Goal: Information Seeking & Learning: Check status

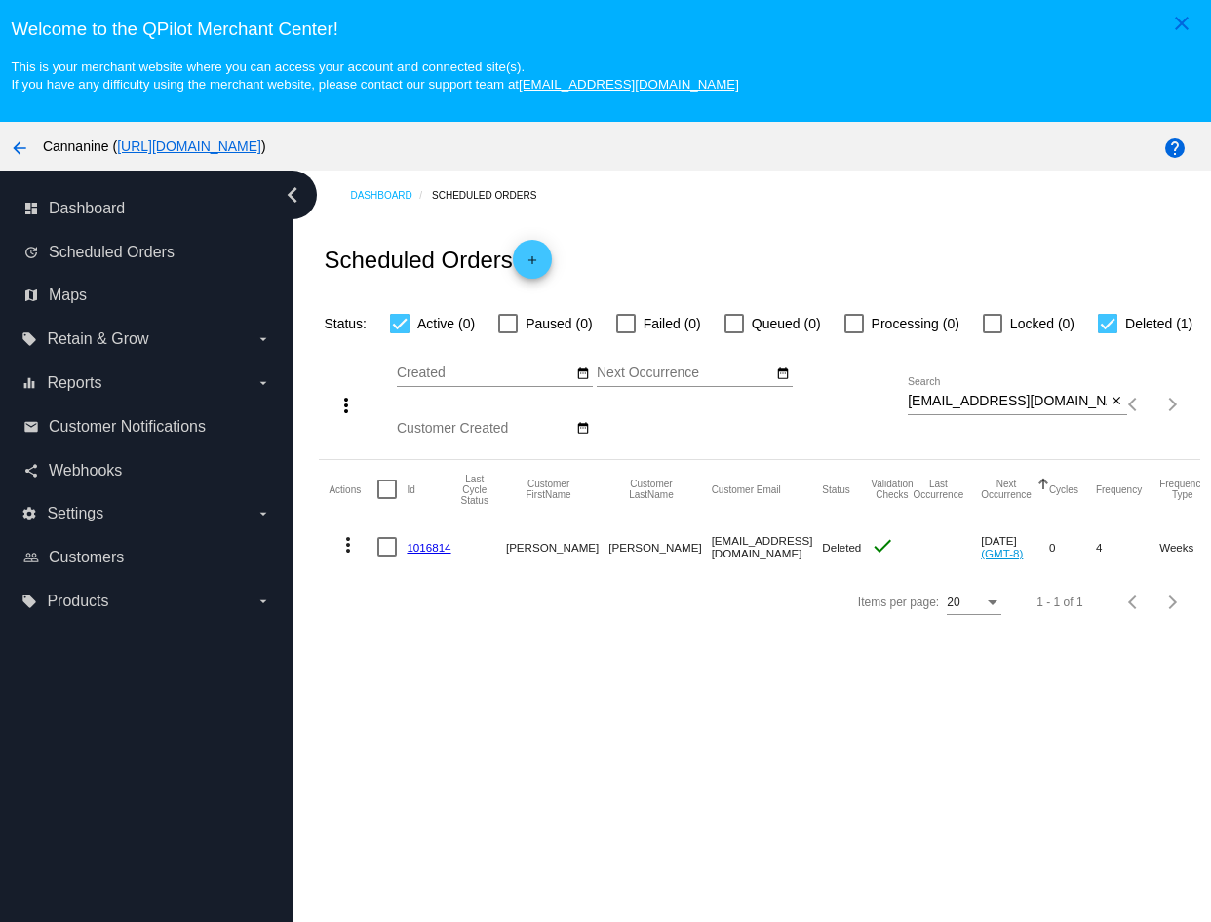
click at [909, 409] on input "[EMAIL_ADDRESS][DOMAIN_NAME]" at bounding box center [1007, 402] width 199 height 16
paste input "[EMAIL_ADDRESS]"
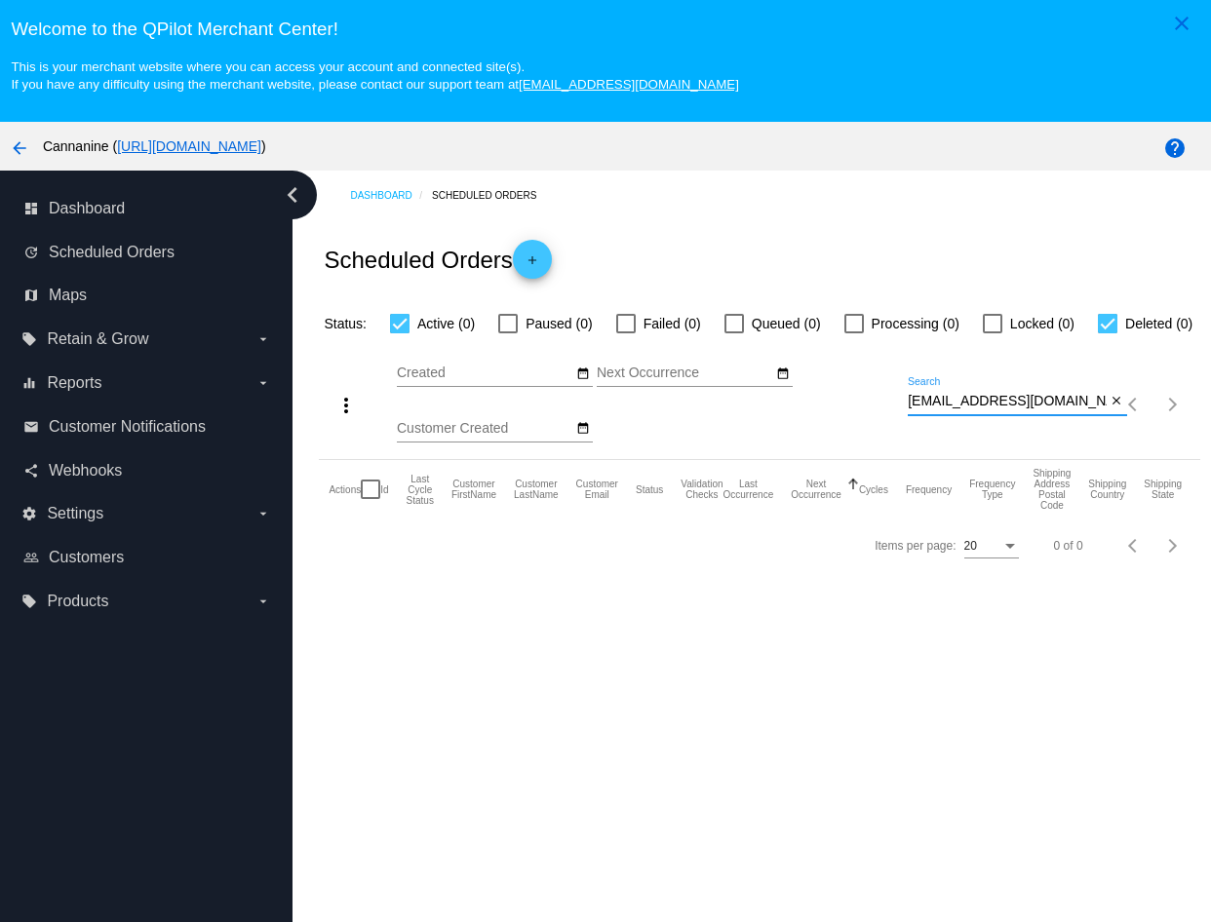
type input "[EMAIL_ADDRESS][DOMAIN_NAME]"
click at [979, 754] on div "Dashboard Scheduled Orders Scheduled Orders add Status: Active (0) Paused (0) F…" at bounding box center [751, 583] width 918 height 825
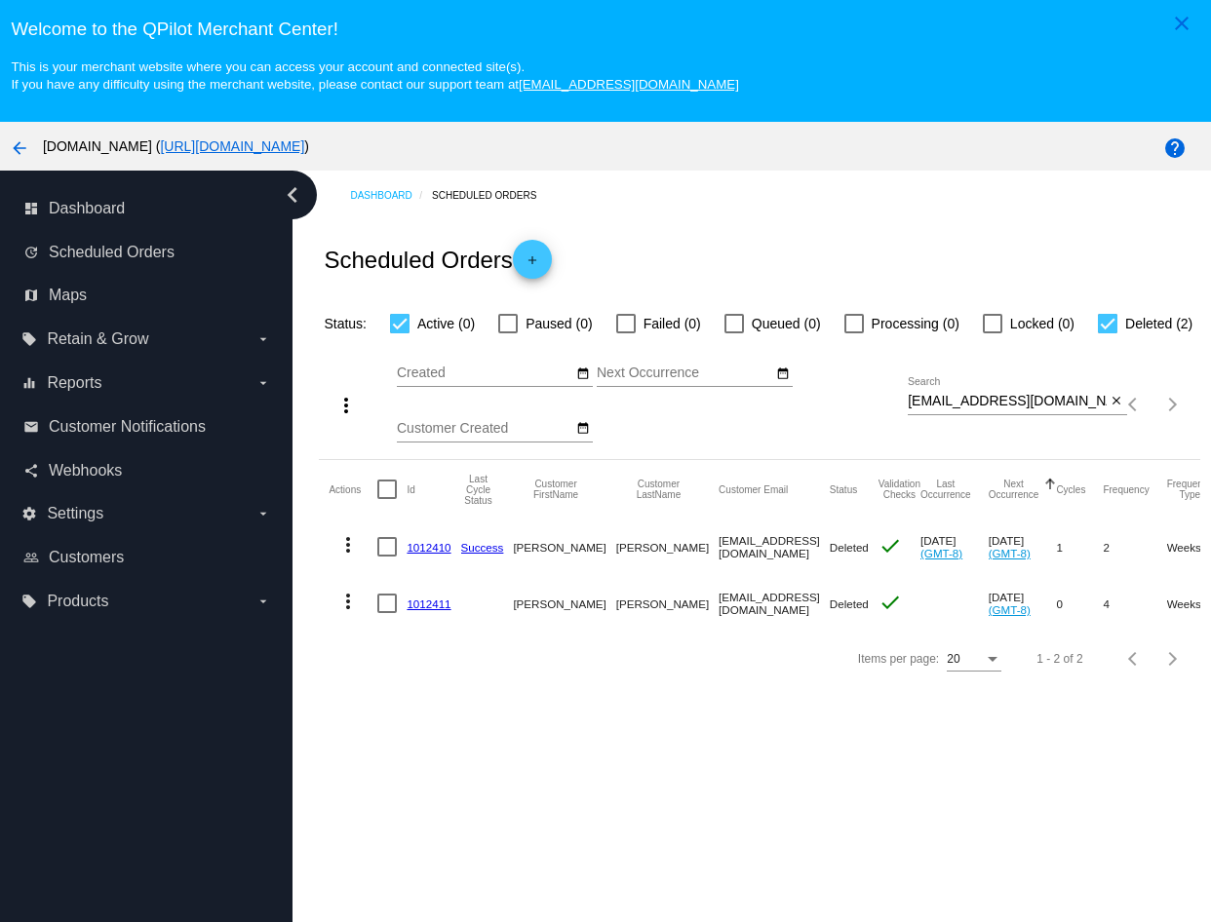
click at [999, 411] on div "slchandler@ymail.com Search" at bounding box center [1007, 396] width 199 height 38
click at [999, 415] on div "slchandler@ymail.com Search" at bounding box center [1007, 396] width 199 height 38
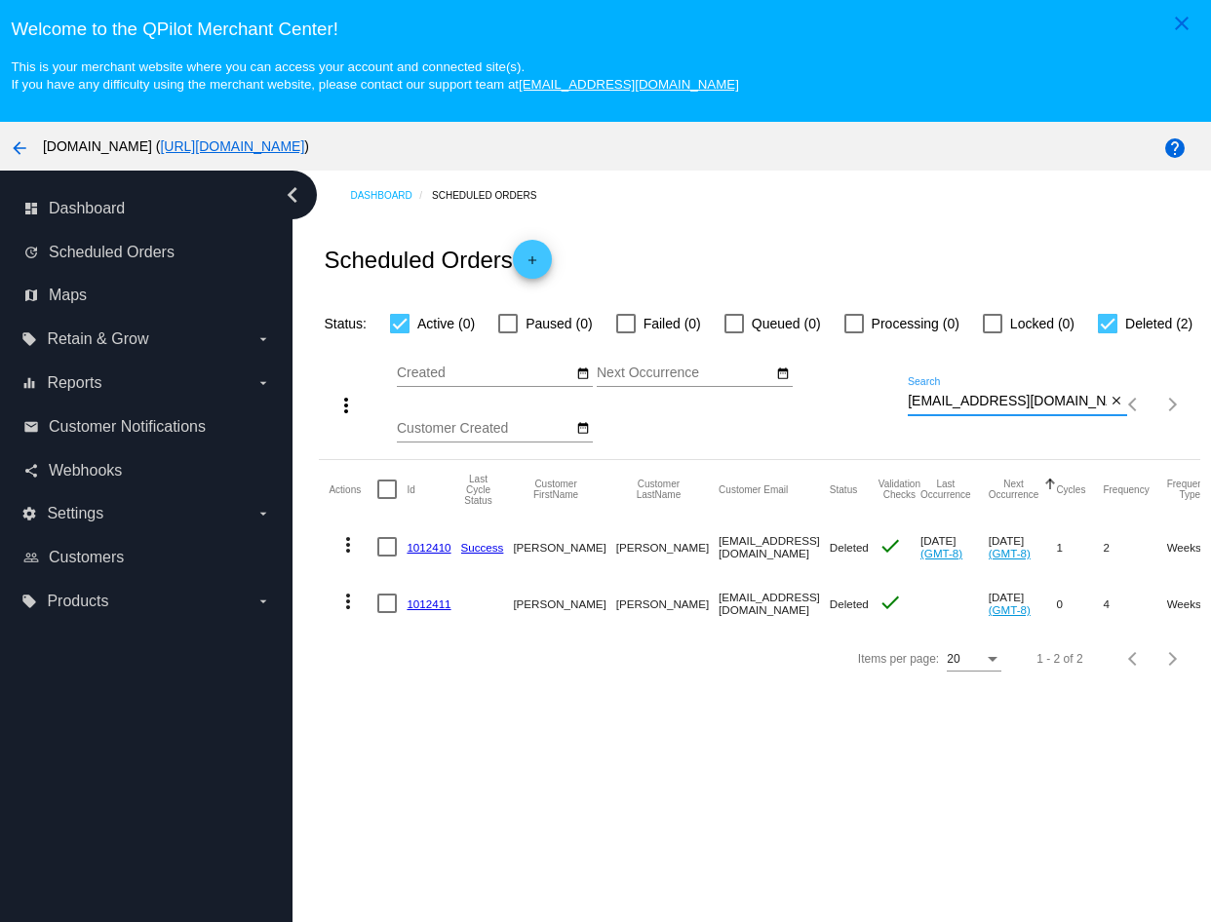
click at [999, 415] on div "slchandler@ymail.com Search" at bounding box center [1007, 396] width 199 height 38
click at [999, 409] on input "slchandler@ymail.com" at bounding box center [1007, 402] width 199 height 16
paste input "frank1376@hot"
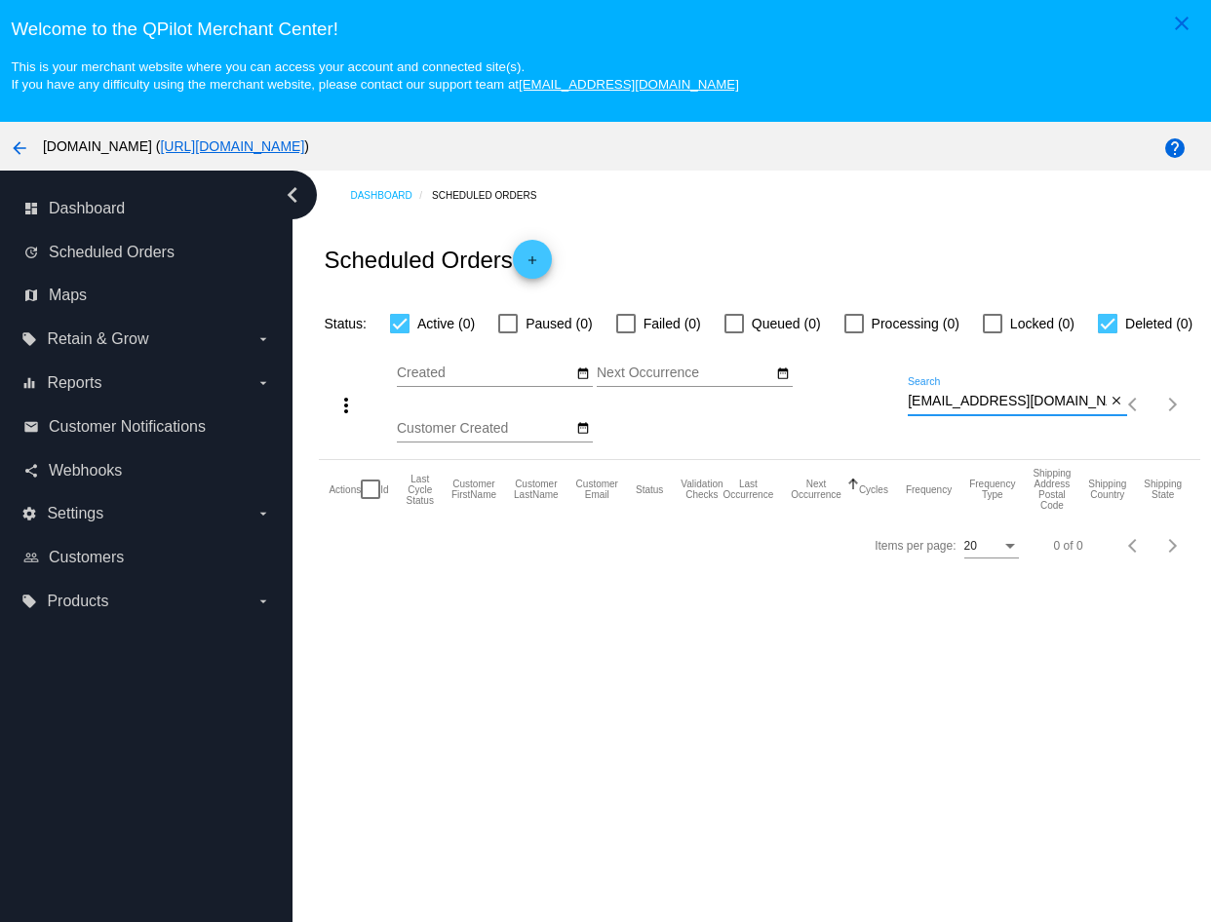
type input "[EMAIL_ADDRESS][DOMAIN_NAME]"
click at [944, 409] on input "[EMAIL_ADDRESS][DOMAIN_NAME]" at bounding box center [1007, 402] width 199 height 16
